Goal: Answer question/provide support: Participate in discussion

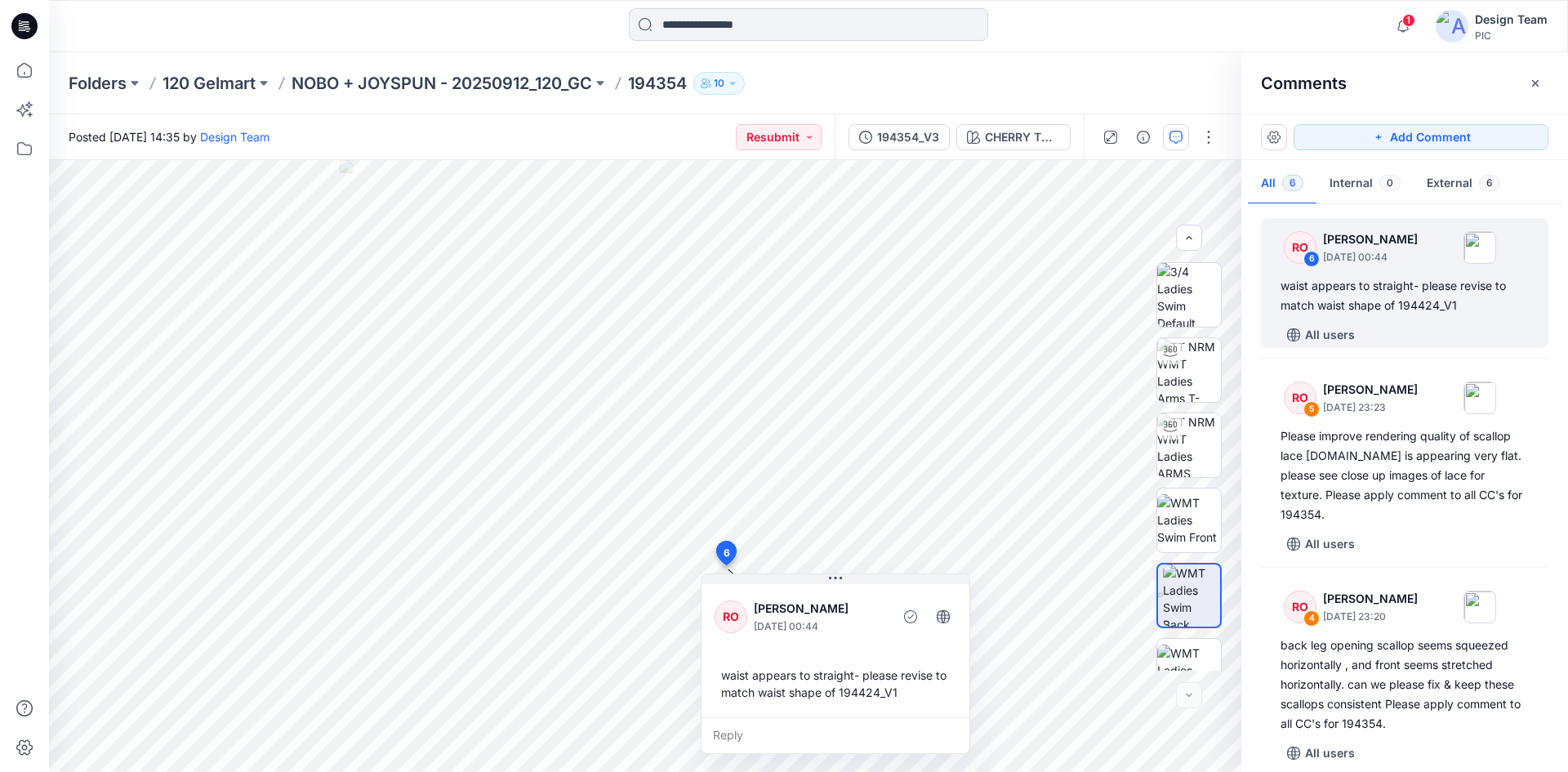
scroll to position [258, 0]
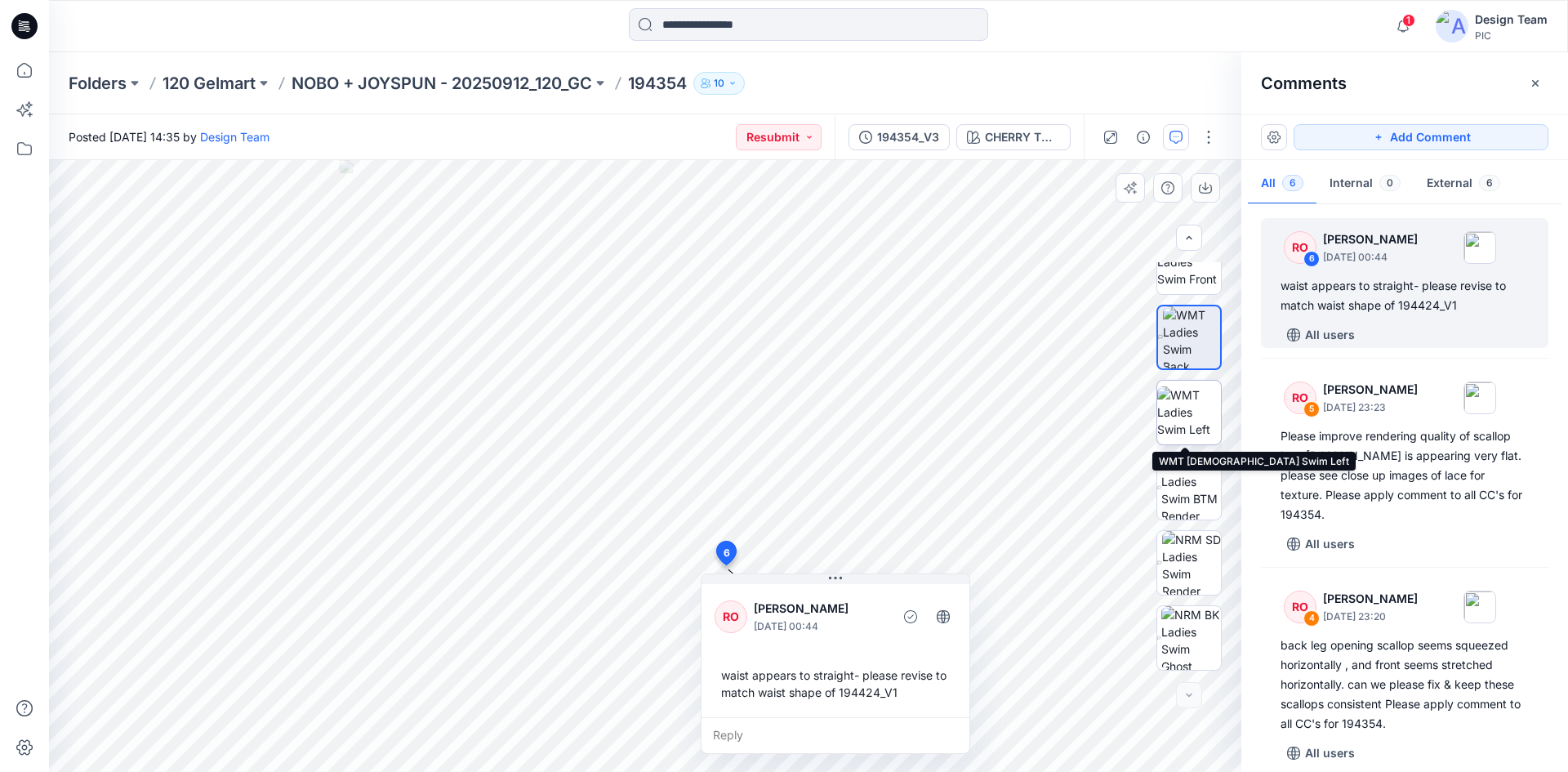
click at [1192, 421] on img at bounding box center [1189, 412] width 64 height 51
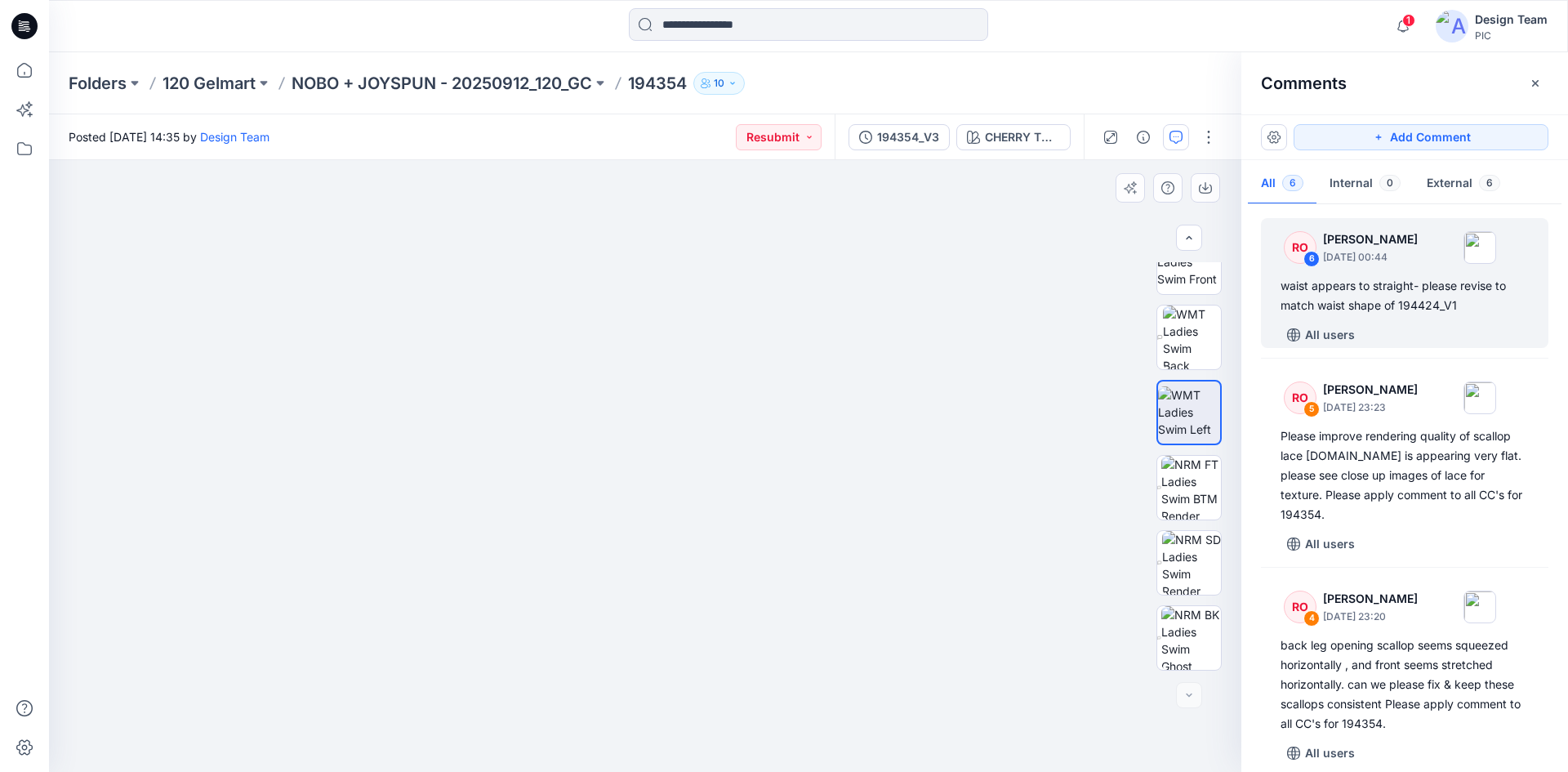
drag, startPoint x: 727, startPoint y: 498, endPoint x: 743, endPoint y: 265, distance: 233.5
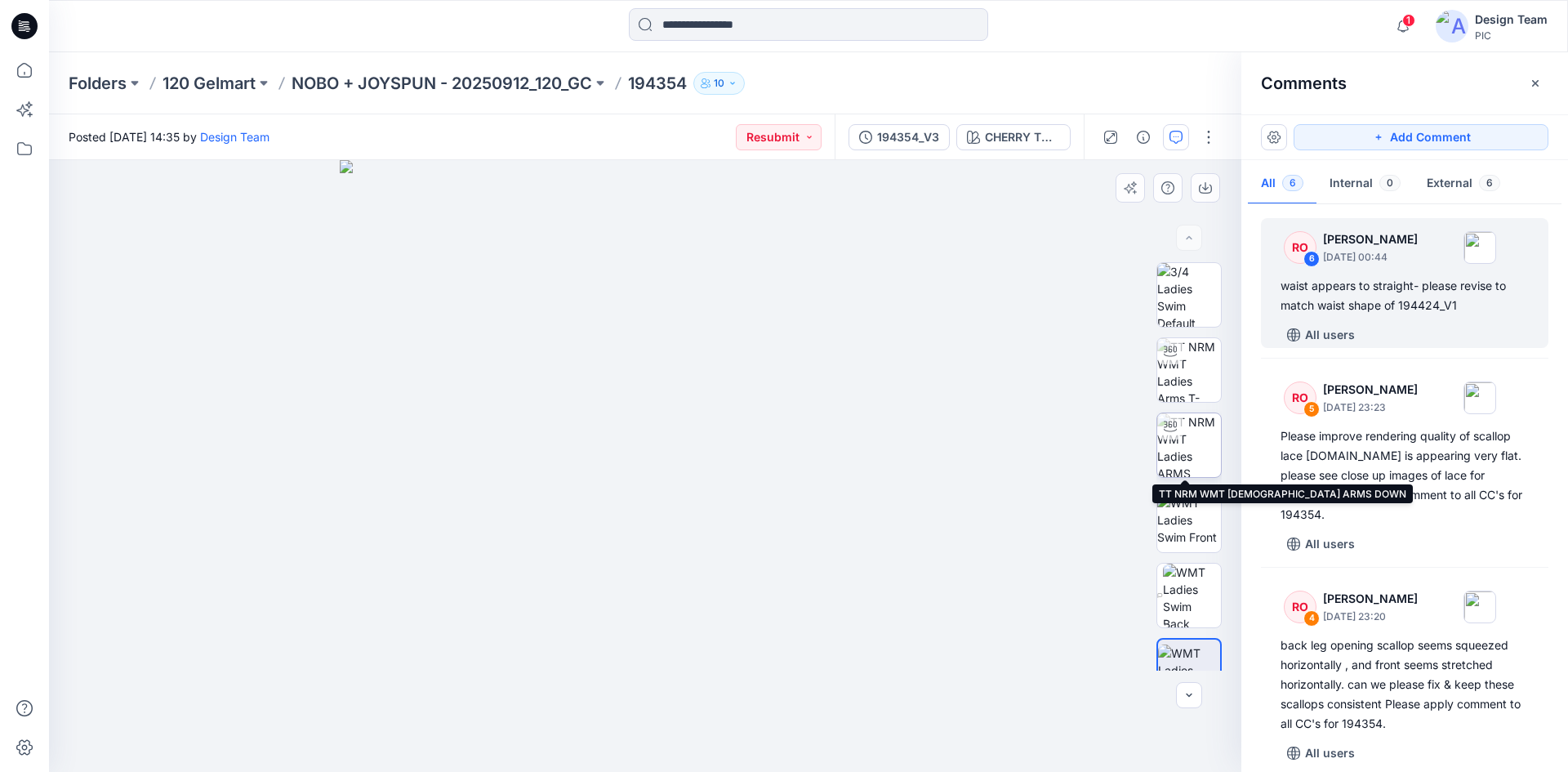
click at [1181, 454] on img at bounding box center [1189, 445] width 64 height 63
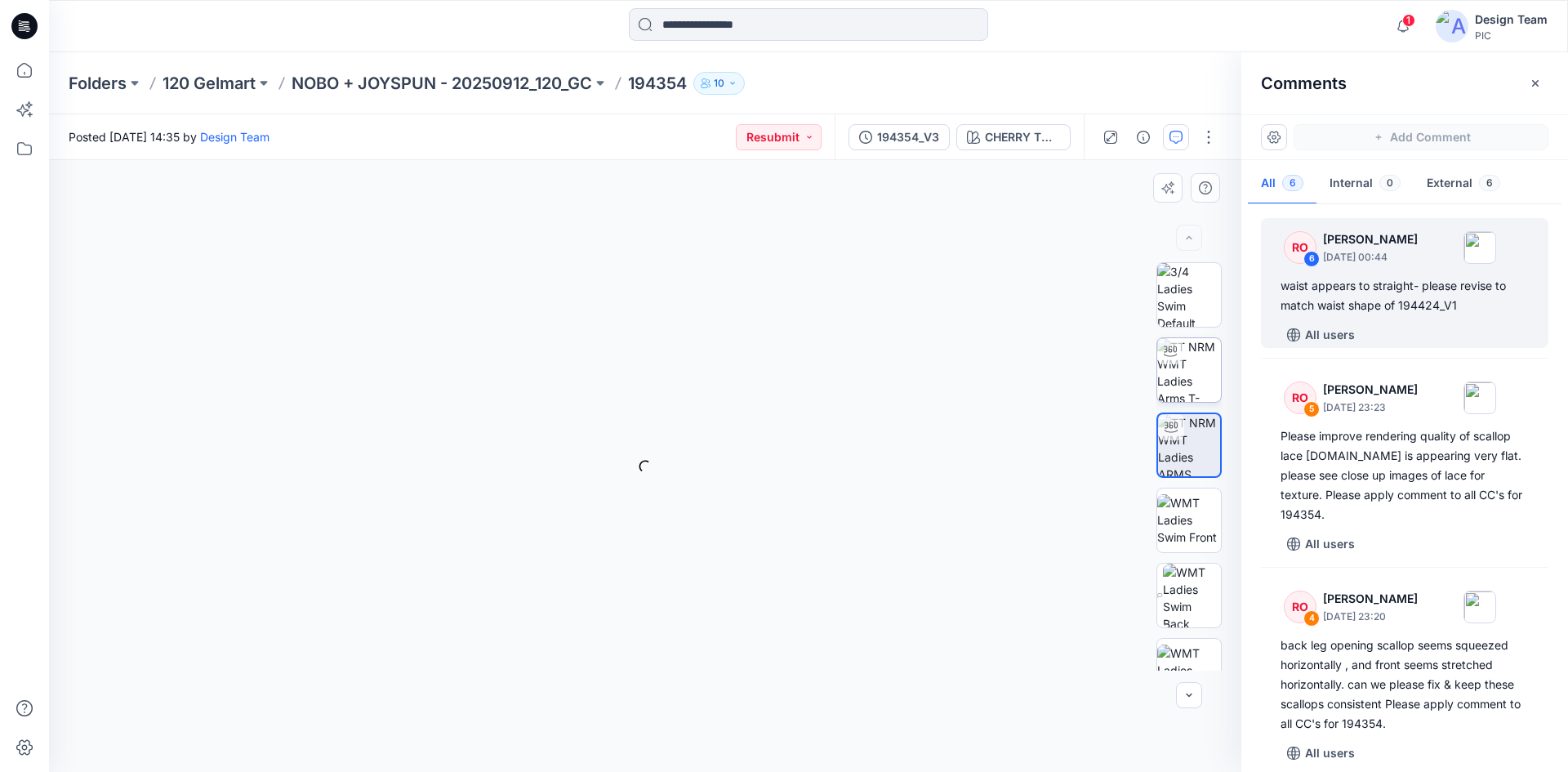
click at [1196, 394] on img at bounding box center [1189, 370] width 64 height 63
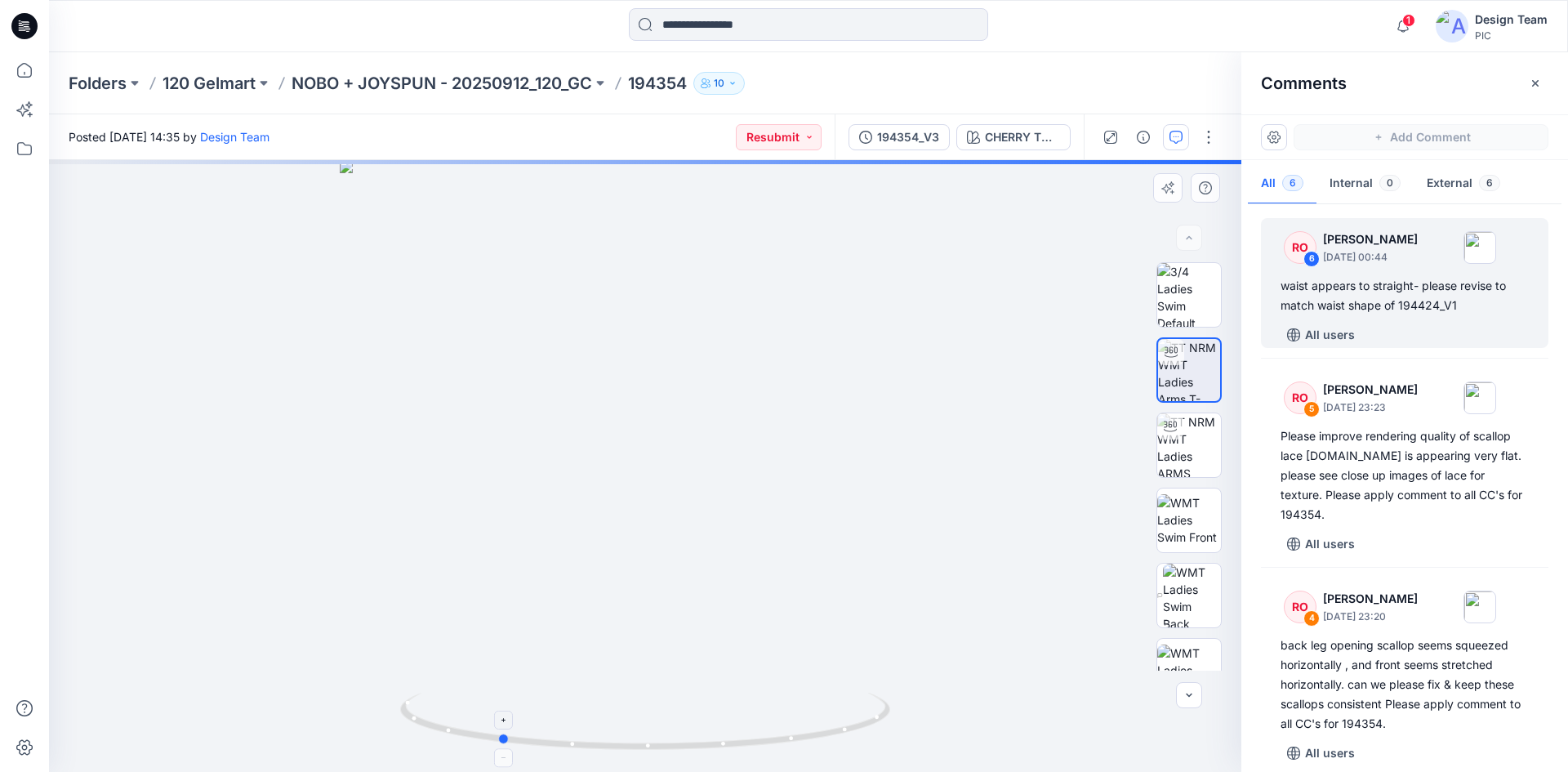
drag, startPoint x: 851, startPoint y: 737, endPoint x: 704, endPoint y: 746, distance: 147.3
click at [704, 746] on icon at bounding box center [647, 723] width 494 height 62
drag, startPoint x: 707, startPoint y: 751, endPoint x: 755, endPoint y: 750, distance: 48.0
click at [760, 752] on icon at bounding box center [647, 723] width 494 height 62
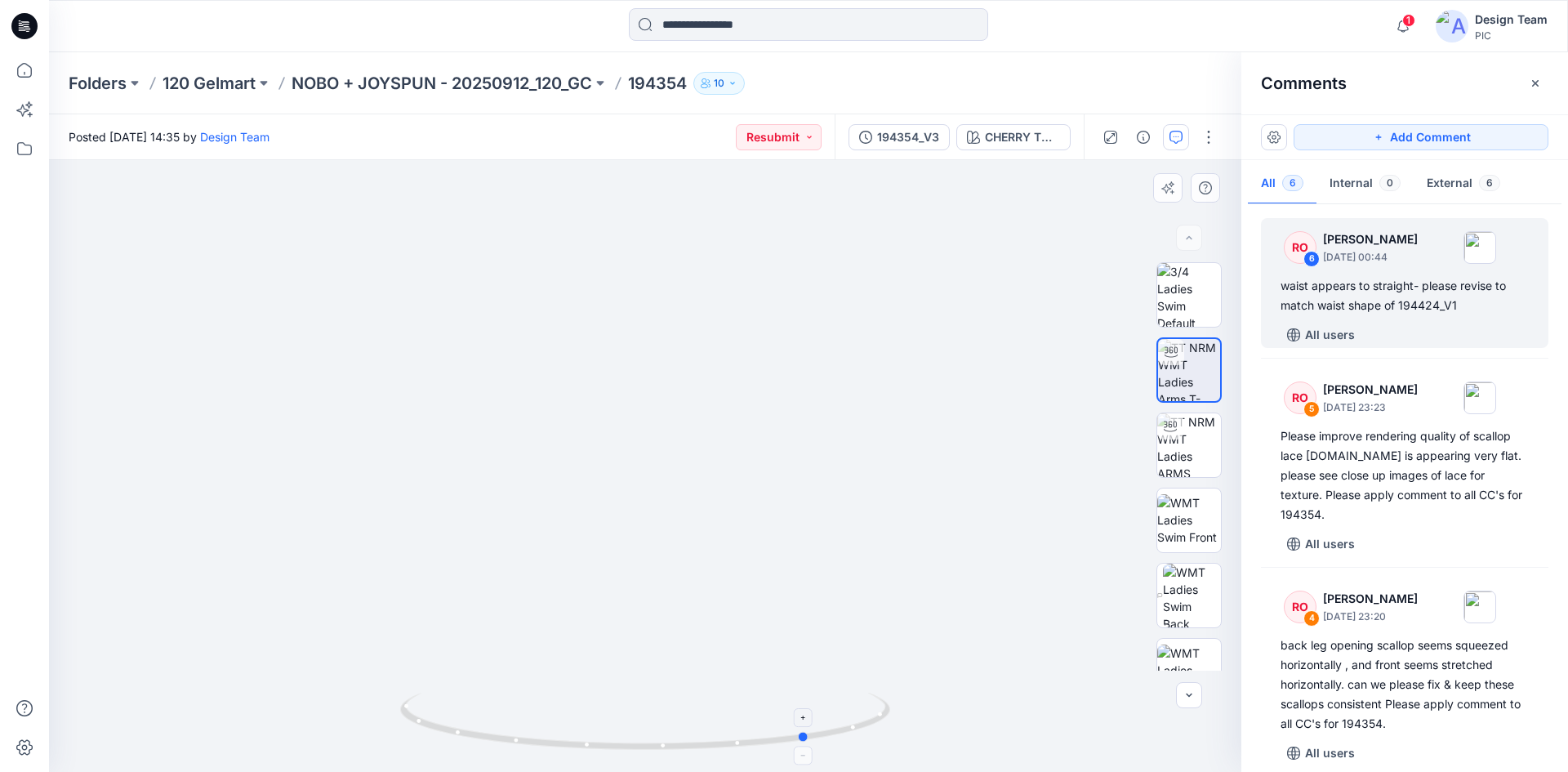
drag, startPoint x: 755, startPoint y: 750, endPoint x: 655, endPoint y: 733, distance: 101.4
click at [521, 744] on icon at bounding box center [647, 723] width 494 height 62
click at [1440, 324] on div "All users" at bounding box center [1415, 335] width 268 height 26
click at [1456, 306] on div "waist appears to straight- please revise to match waist shape of 194424_V1" at bounding box center [1406, 296] width 248 height 39
click at [1447, 310] on div "waist appears to straight- please revise to match waist shape of 194424_V1" at bounding box center [1406, 296] width 248 height 39
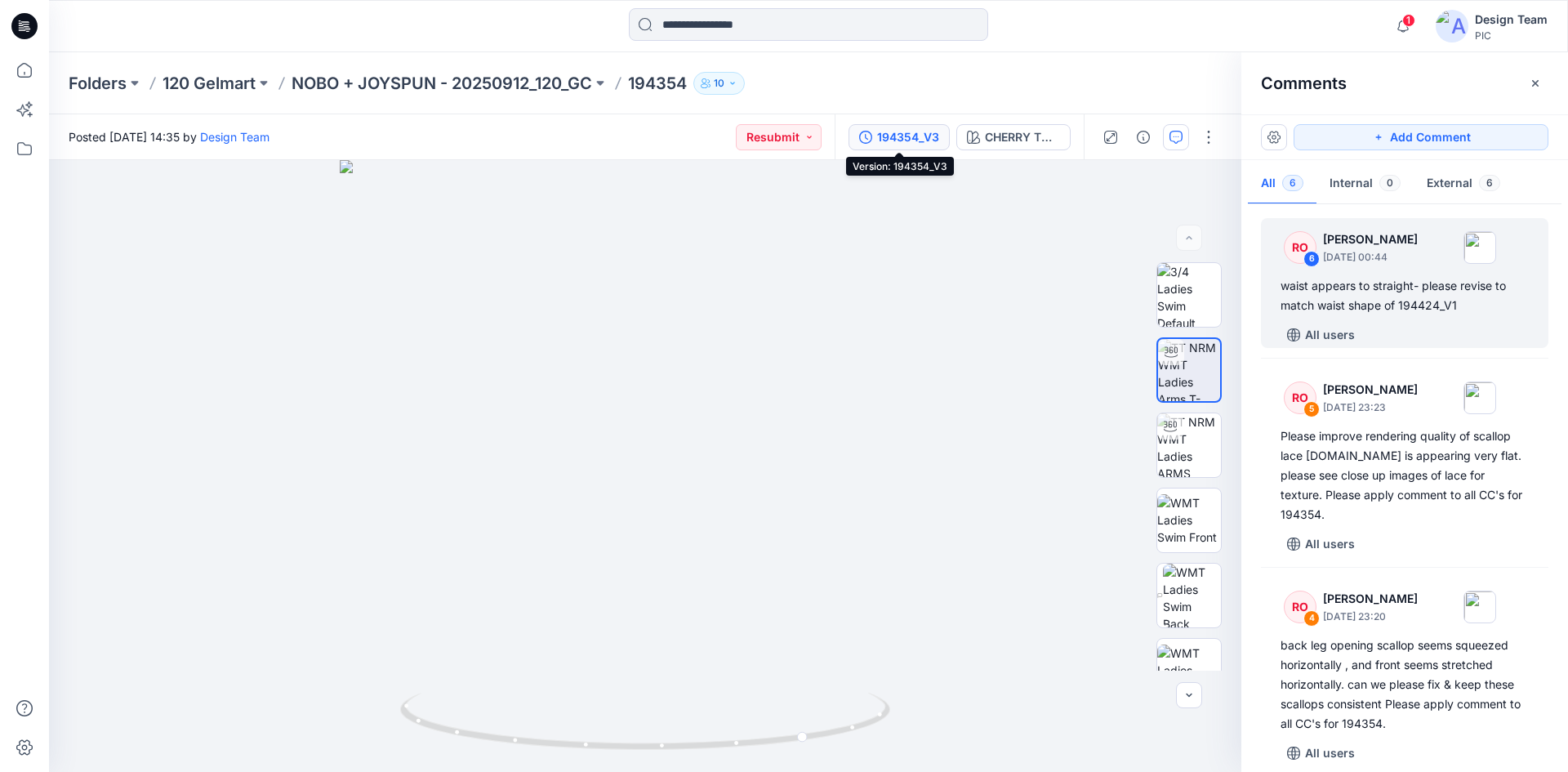
click at [908, 140] on div "194354_V3" at bounding box center [908, 136] width 62 height 18
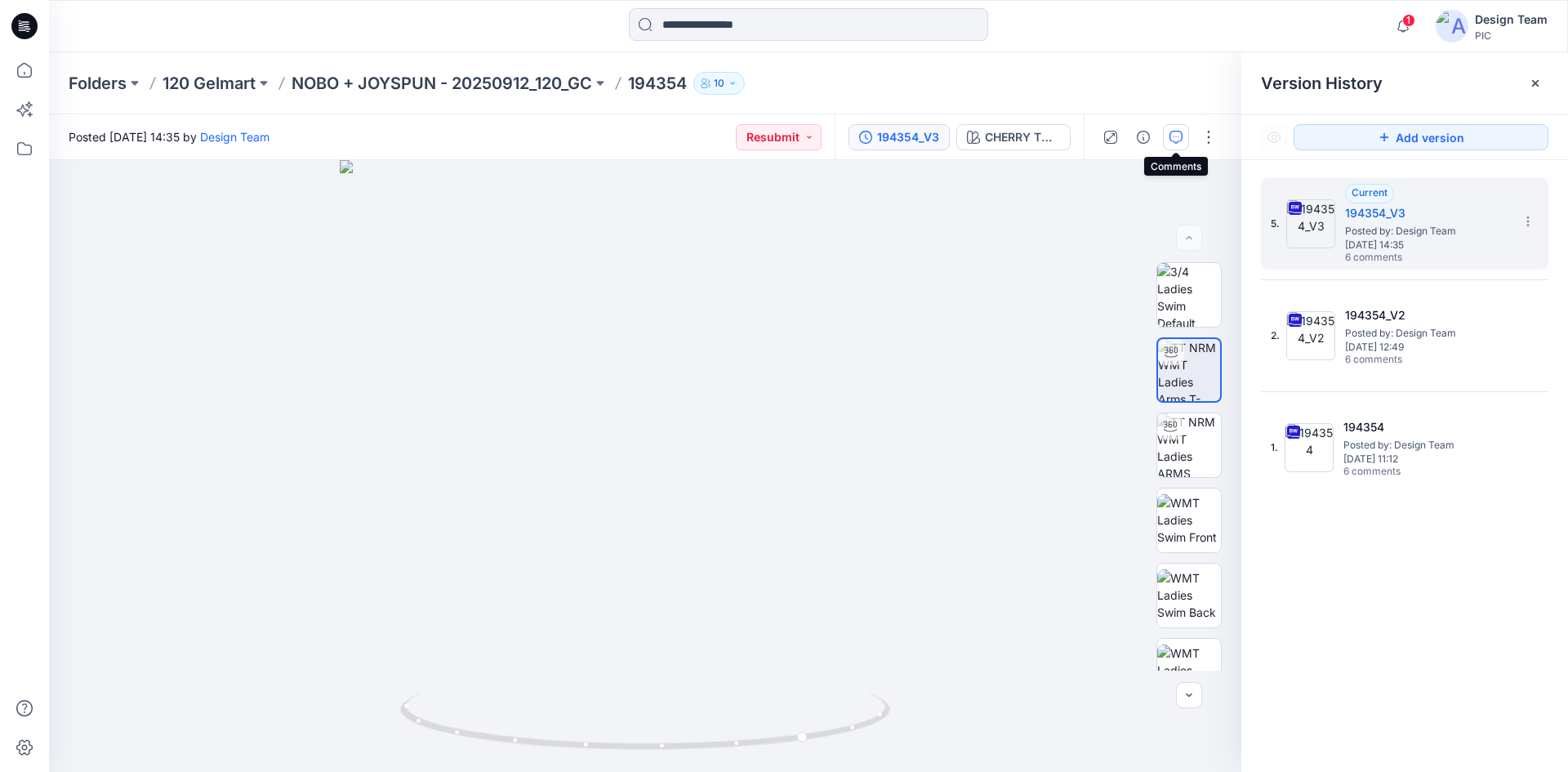
click at [1175, 145] on button "button" at bounding box center [1177, 137] width 26 height 26
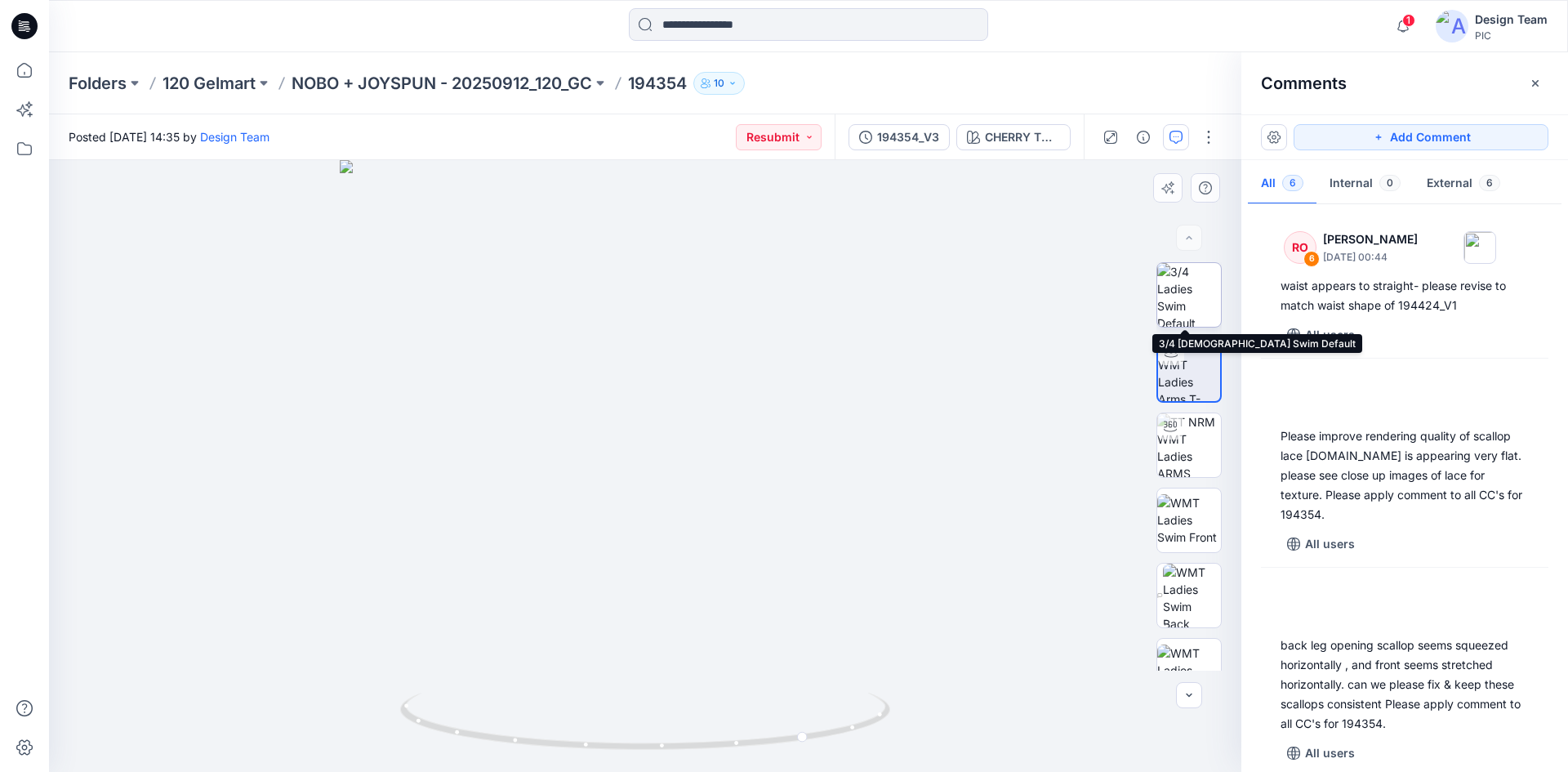
click at [1196, 303] on img at bounding box center [1189, 295] width 64 height 63
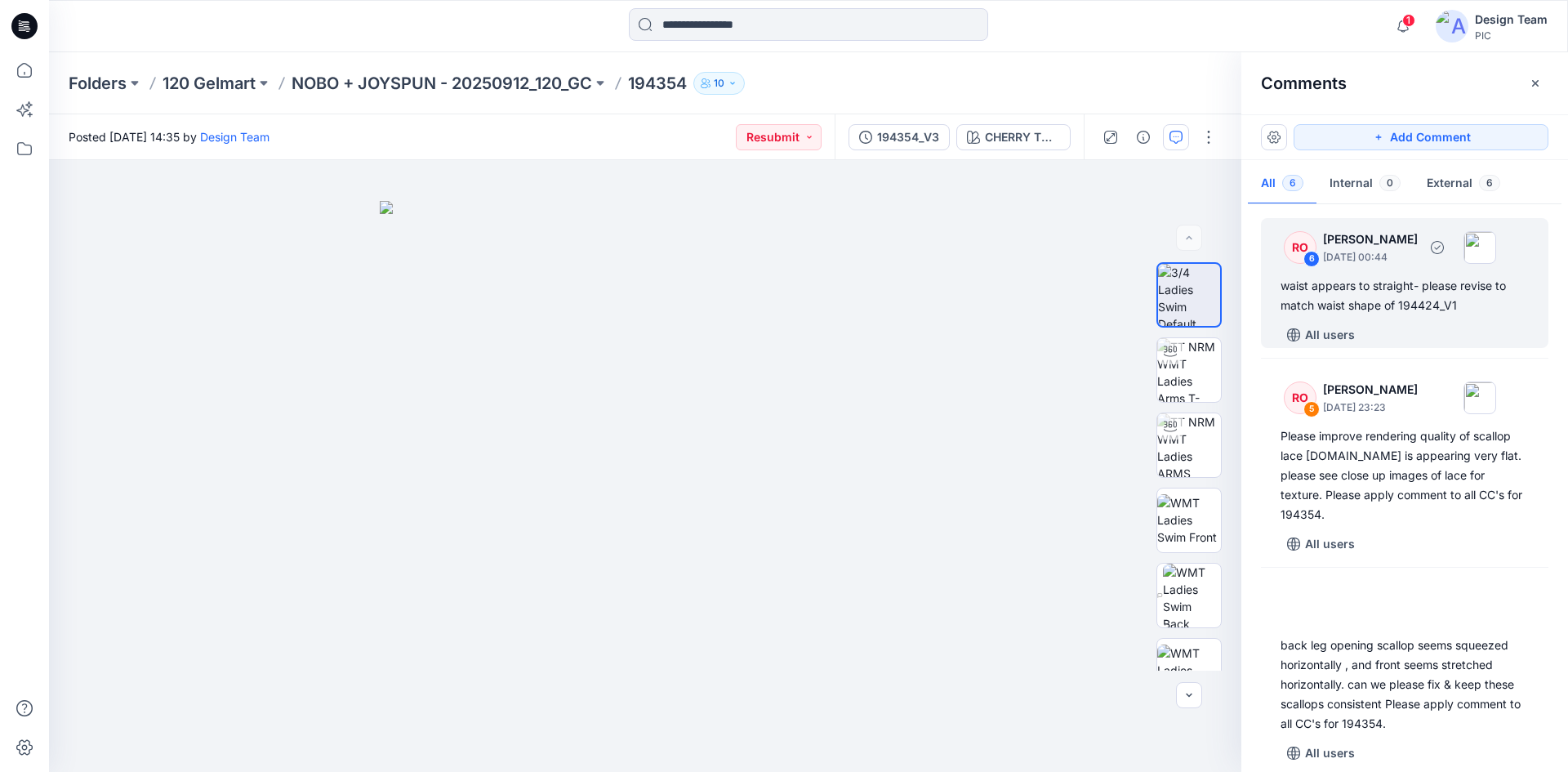
click at [1457, 300] on div "waist appears to straight- please revise to match waist shape of 194424_V1" at bounding box center [1406, 296] width 248 height 39
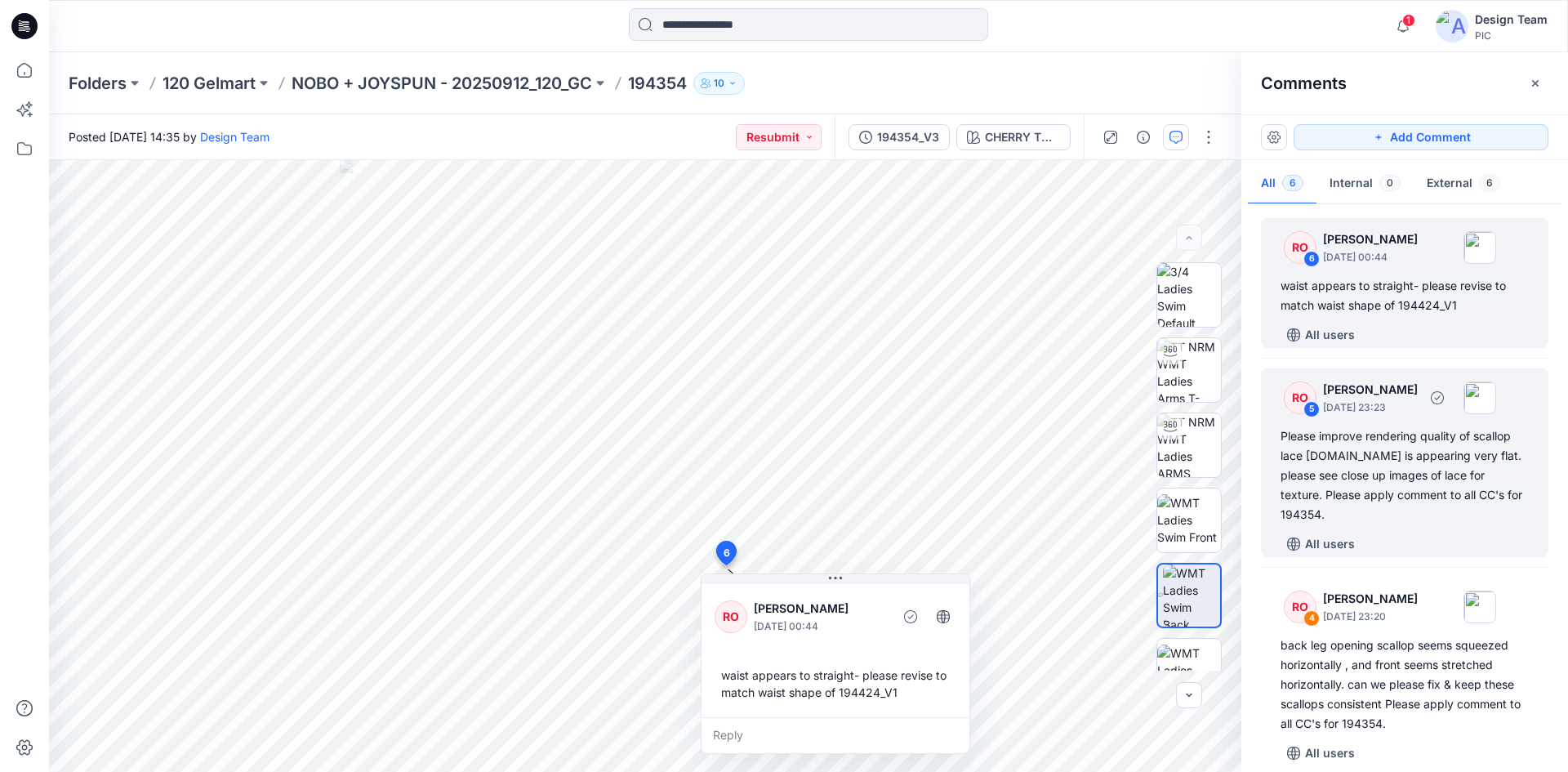
click at [1421, 475] on div "Please improve rendering quality of scallop lace [DOMAIN_NAME] is appearing ver…" at bounding box center [1406, 475] width 248 height 98
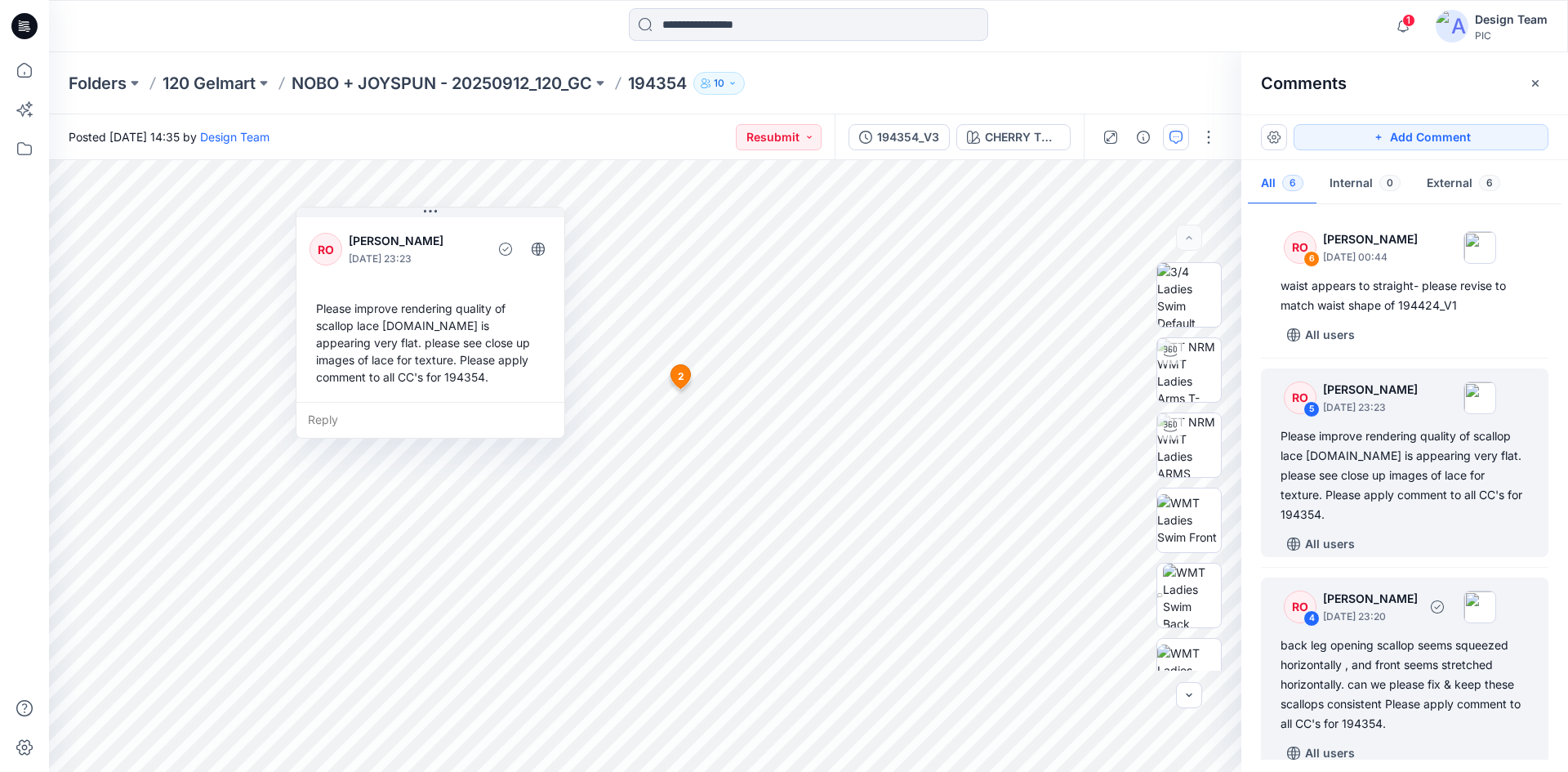
click at [1399, 658] on div "back leg opening scallop seems squeezed horizontally , and front seems stretche…" at bounding box center [1406, 684] width 248 height 98
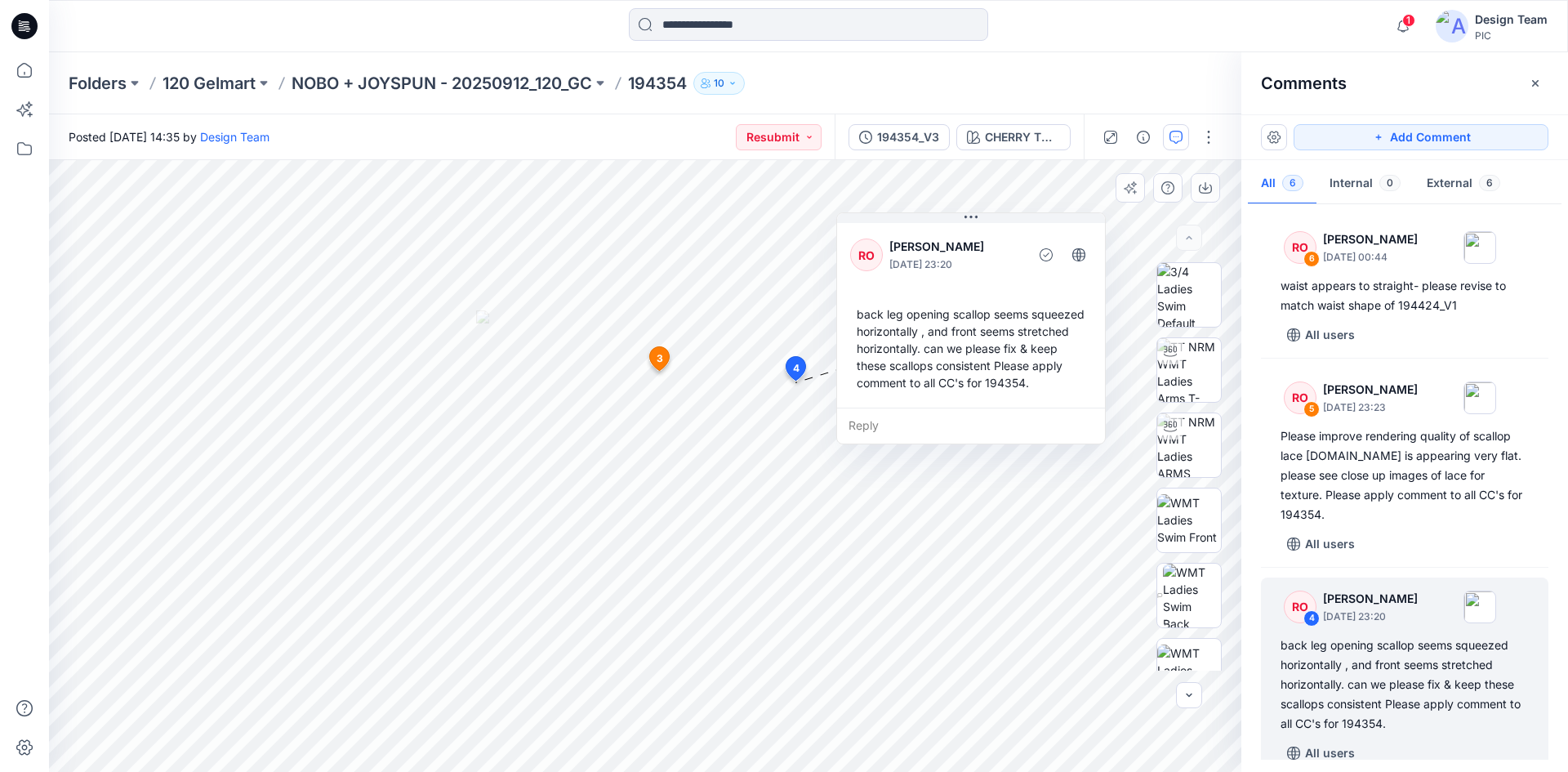
drag, startPoint x: 826, startPoint y: 246, endPoint x: 941, endPoint y: 256, distance: 115.4
click at [941, 256] on p "[PERSON_NAME]" at bounding box center [956, 246] width 134 height 20
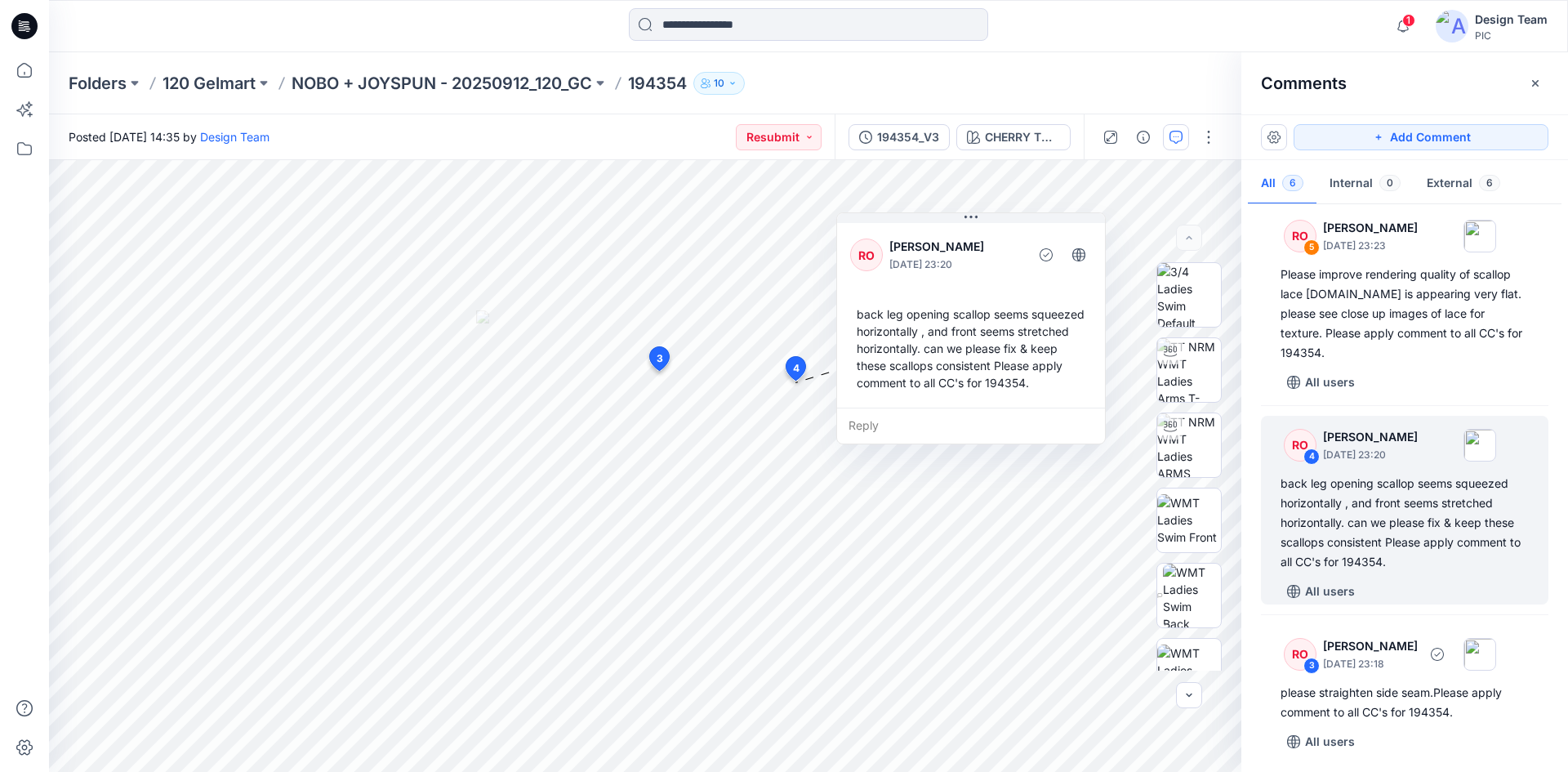
scroll to position [163, 0]
click at [1477, 510] on div "back leg opening scallop seems squeezed horizontally , and front seems stretche…" at bounding box center [1406, 521] width 248 height 98
